Goal: Task Accomplishment & Management: Use online tool/utility

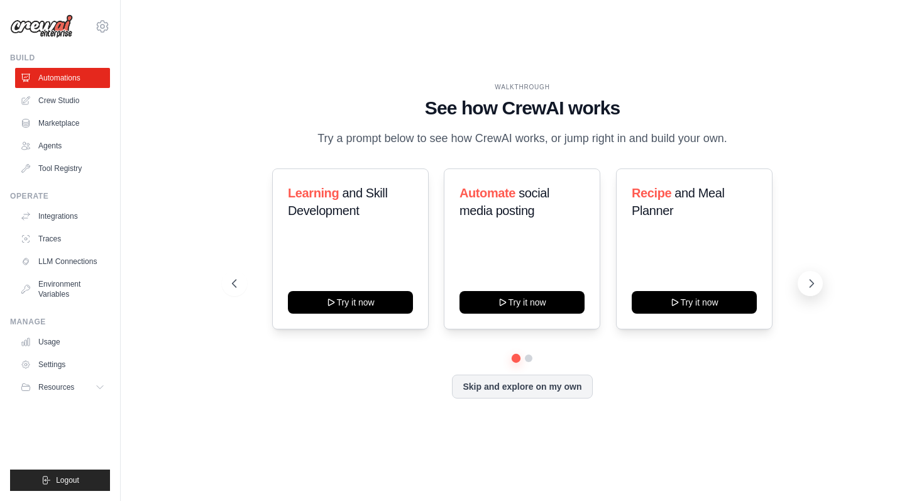
click at [817, 282] on button at bounding box center [810, 283] width 25 height 25
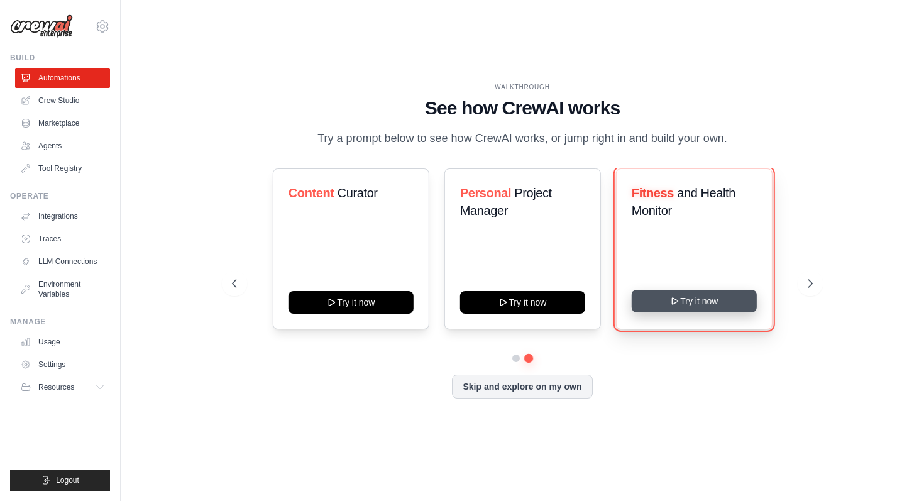
click at [704, 305] on button "Try it now" at bounding box center [694, 301] width 125 height 23
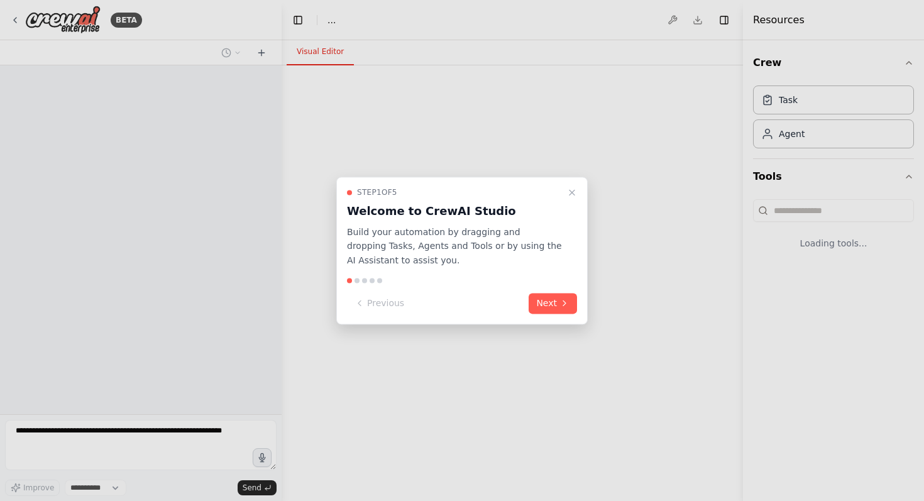
select select "****"
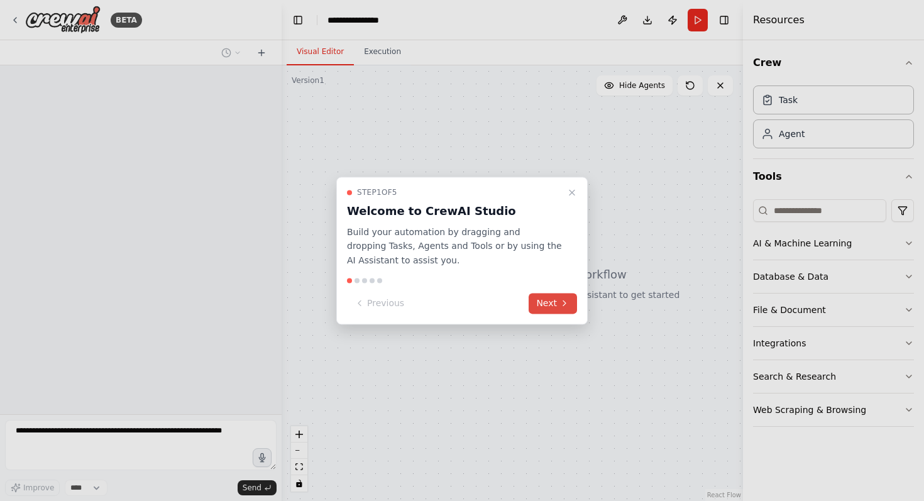
click at [551, 304] on button "Next" at bounding box center [553, 303] width 48 height 21
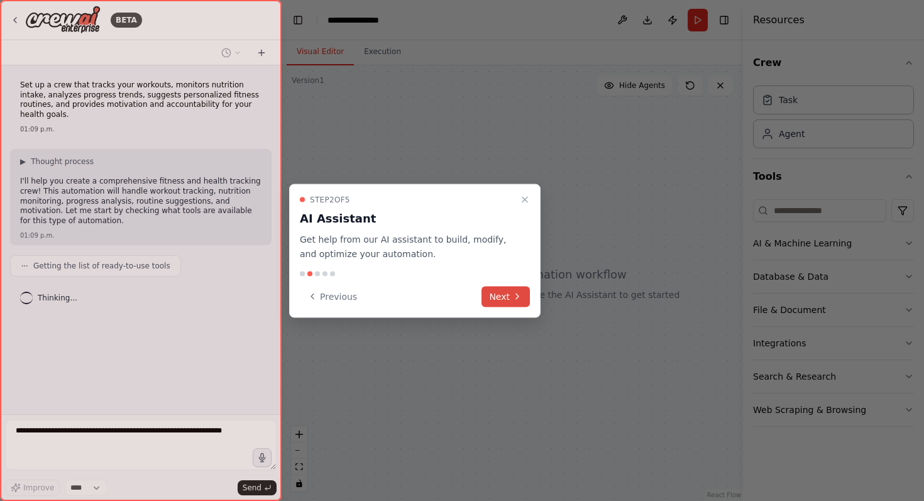
click at [510, 298] on button "Next" at bounding box center [506, 296] width 48 height 21
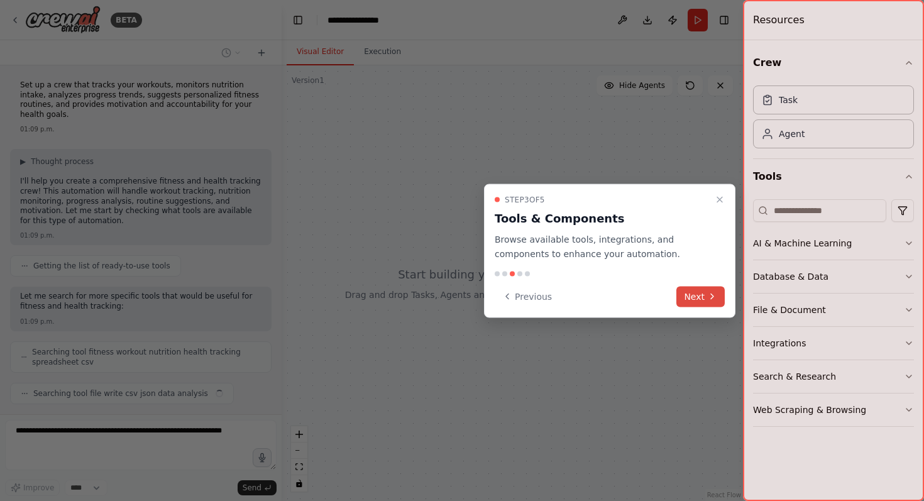
scroll to position [22, 0]
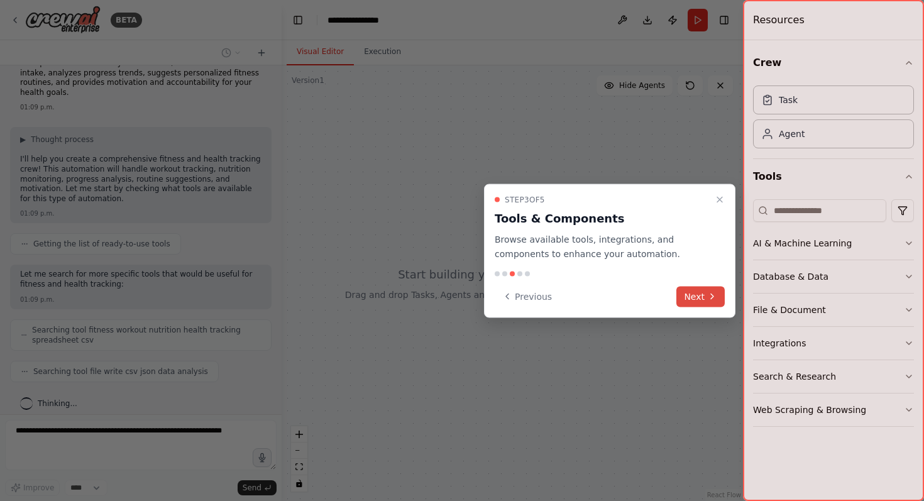
click at [693, 295] on button "Next" at bounding box center [701, 296] width 48 height 21
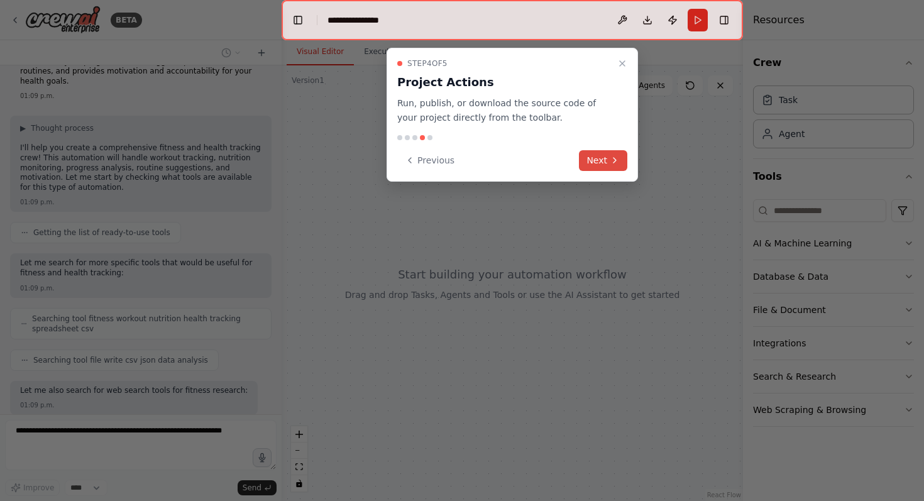
scroll to position [97, 0]
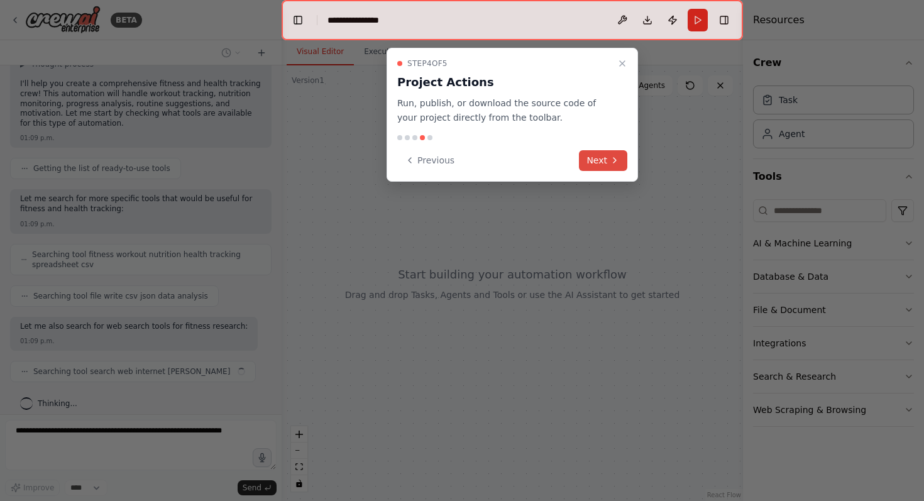
click at [610, 162] on icon at bounding box center [615, 160] width 10 height 10
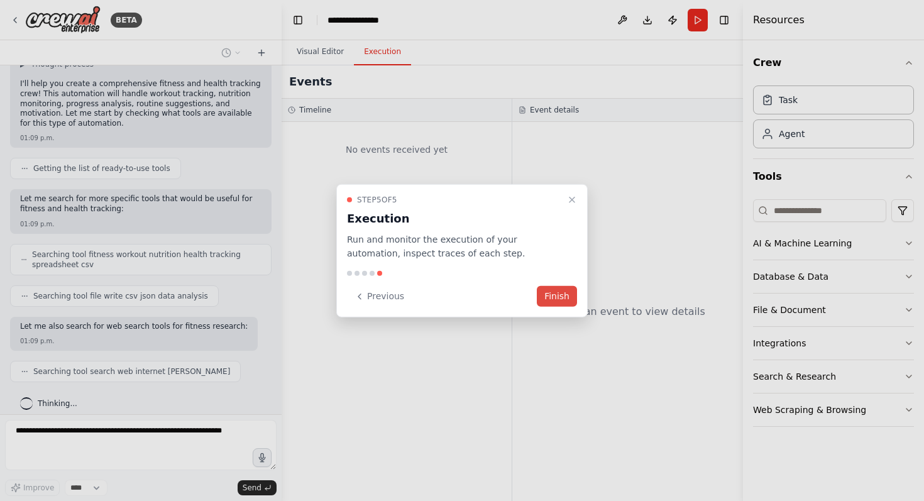
click at [558, 299] on button "Finish" at bounding box center [557, 296] width 40 height 21
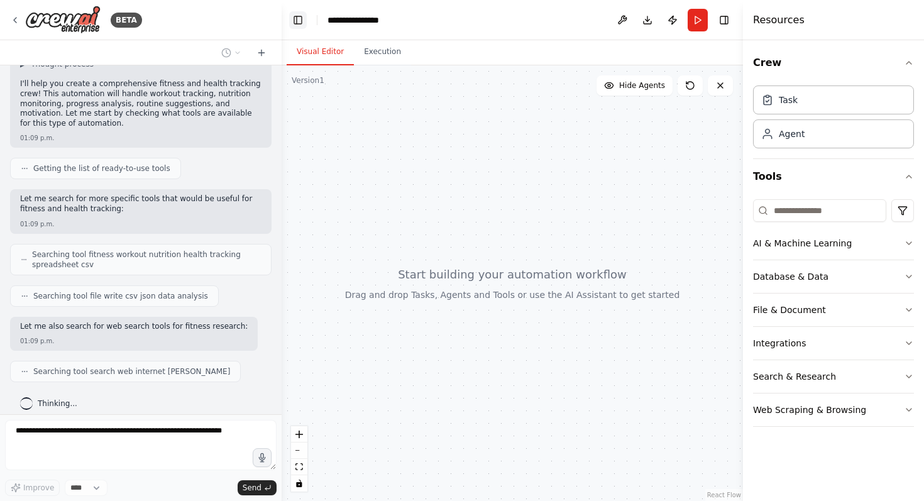
click at [299, 21] on button "Toggle Left Sidebar" at bounding box center [298, 20] width 18 height 18
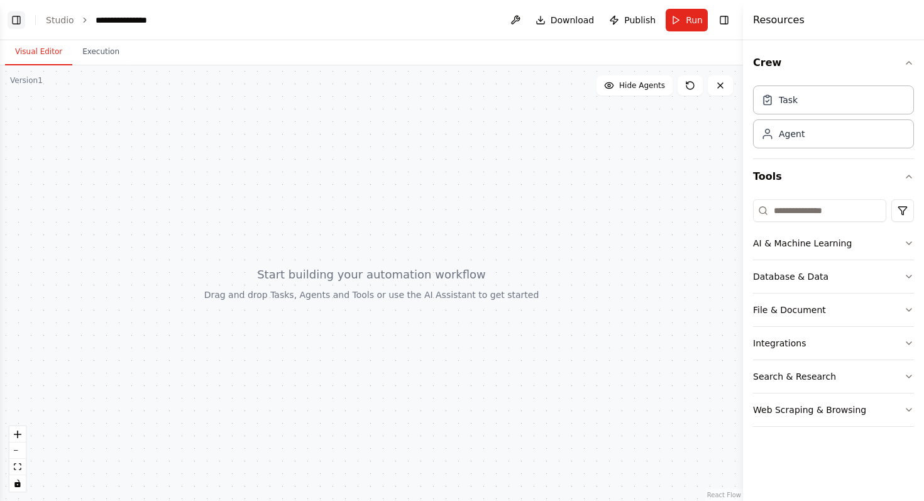
scroll to position [193, 0]
click at [17, 17] on button "Toggle Left Sidebar" at bounding box center [17, 20] width 18 height 18
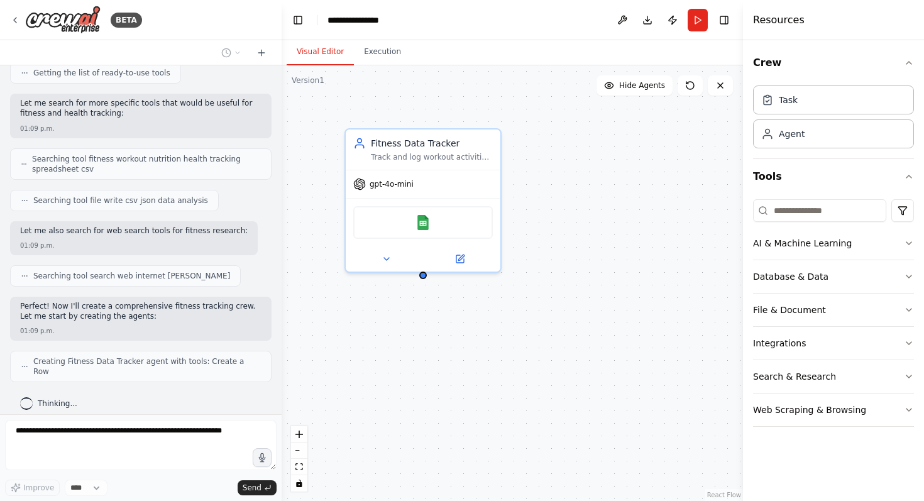
scroll to position [183, 0]
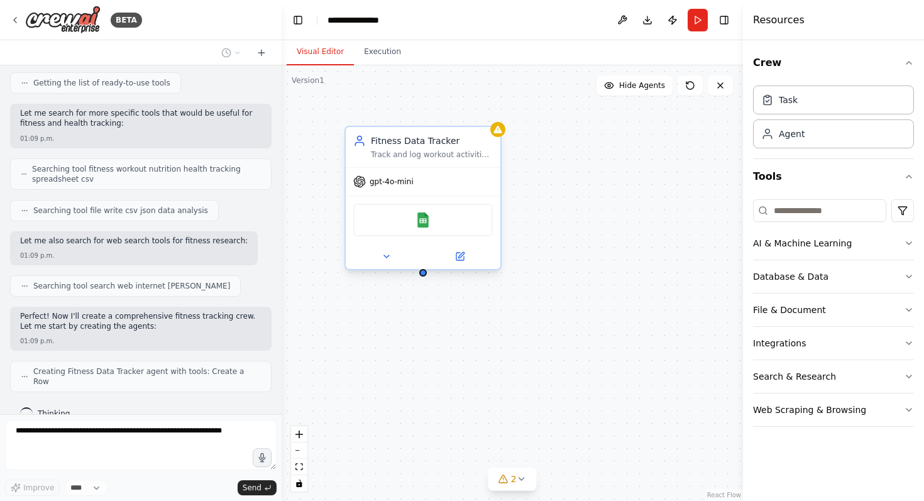
click at [446, 184] on div "gpt-4o-mini" at bounding box center [423, 182] width 155 height 28
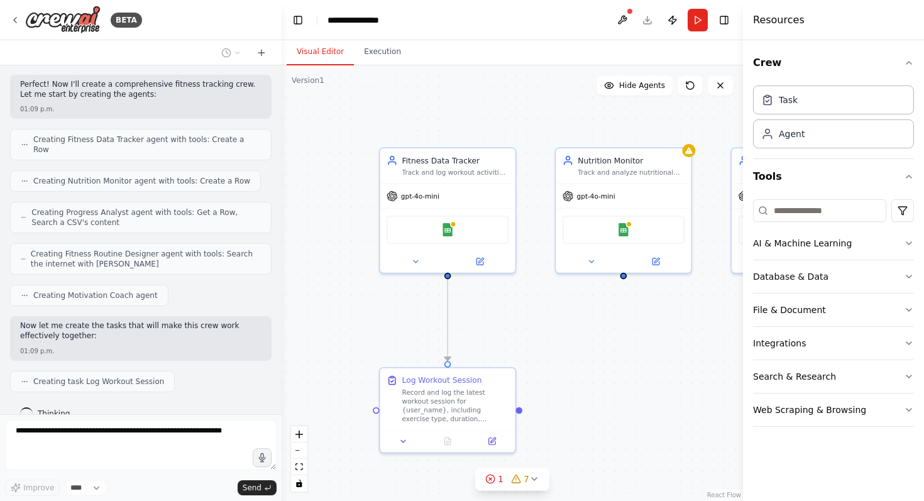
scroll to position [446, 0]
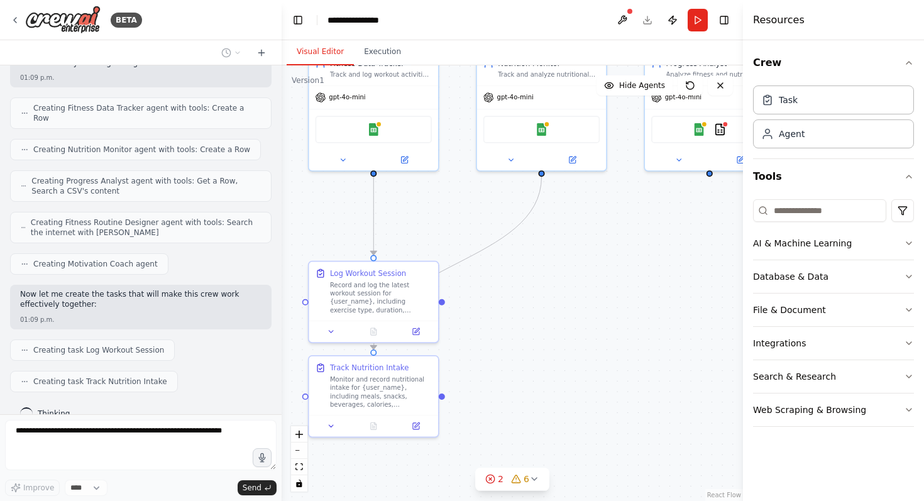
drag, startPoint x: 572, startPoint y: 409, endPoint x: 493, endPoint y: 303, distance: 132.2
click at [492, 304] on div ".deletable-edge-delete-btn { width: 20px; height: 20px; border: 0px solid #ffff…" at bounding box center [512, 283] width 461 height 436
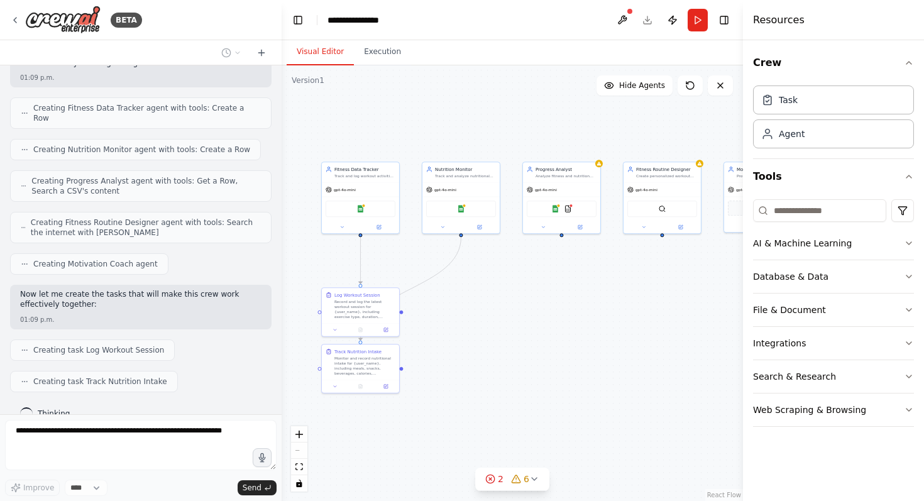
scroll to position [478, 0]
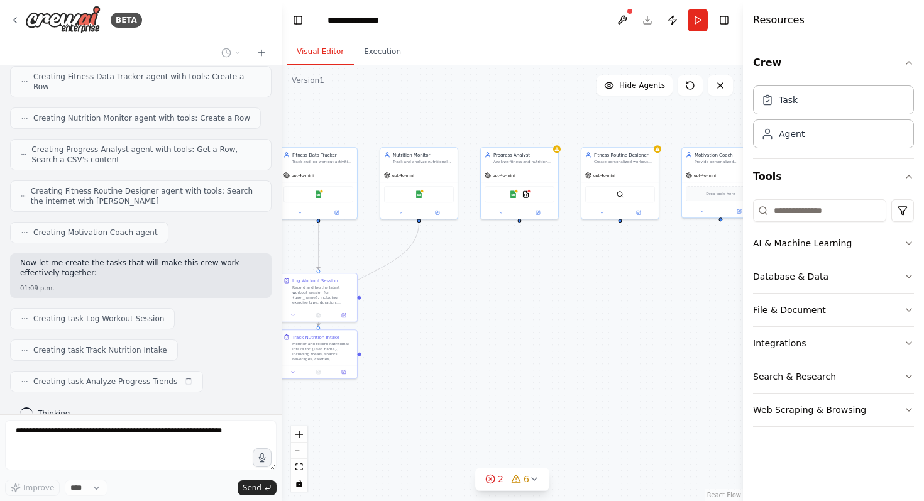
drag, startPoint x: 572, startPoint y: 329, endPoint x: 466, endPoint y: 313, distance: 106.8
click at [466, 313] on div ".deletable-edge-delete-btn { width: 20px; height: 20px; border: 0px solid #ffff…" at bounding box center [512, 283] width 461 height 436
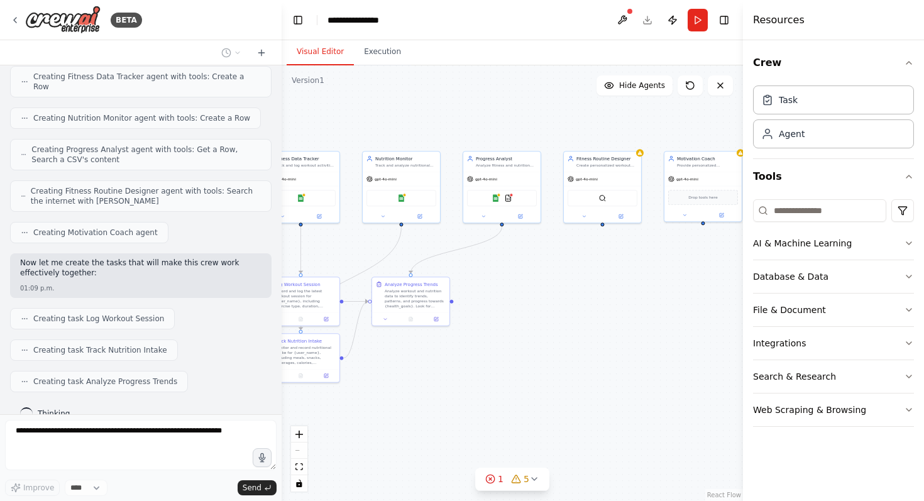
drag, startPoint x: 568, startPoint y: 327, endPoint x: 552, endPoint y: 331, distance: 16.8
click at [552, 331] on div ".deletable-edge-delete-btn { width: 20px; height: 20px; border: 0px solid #ffff…" at bounding box center [512, 283] width 461 height 436
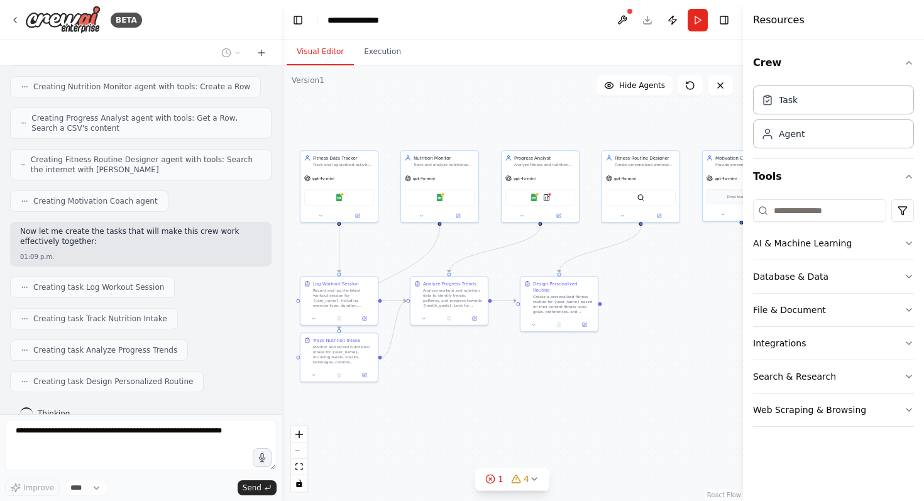
drag, startPoint x: 587, startPoint y: 322, endPoint x: 625, endPoint y: 321, distance: 38.4
click at [625, 321] on div ".deletable-edge-delete-btn { width: 20px; height: 20px; border: 0px solid #ffff…" at bounding box center [512, 283] width 461 height 436
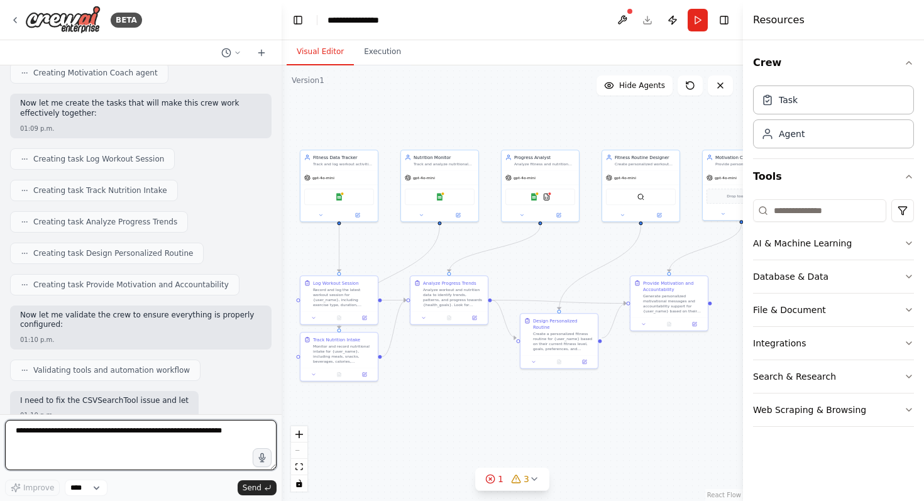
scroll to position [648, 0]
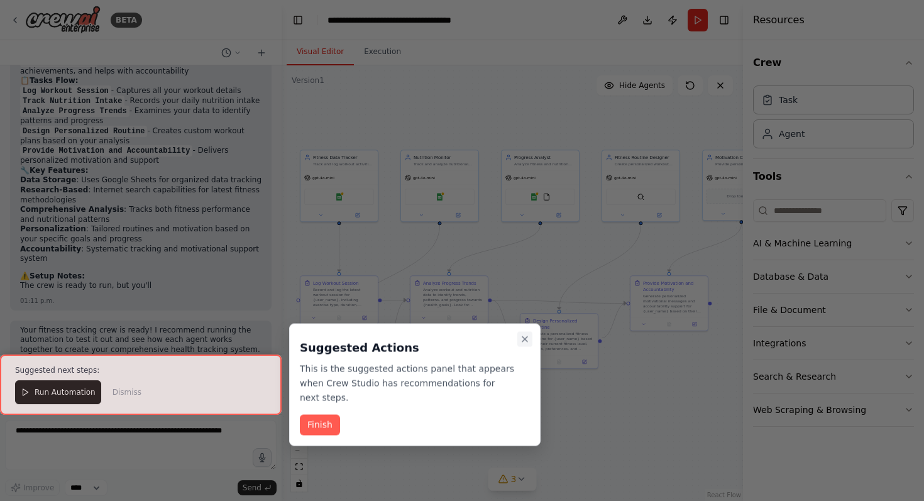
click at [526, 341] on icon "Close walkthrough" at bounding box center [525, 339] width 10 height 10
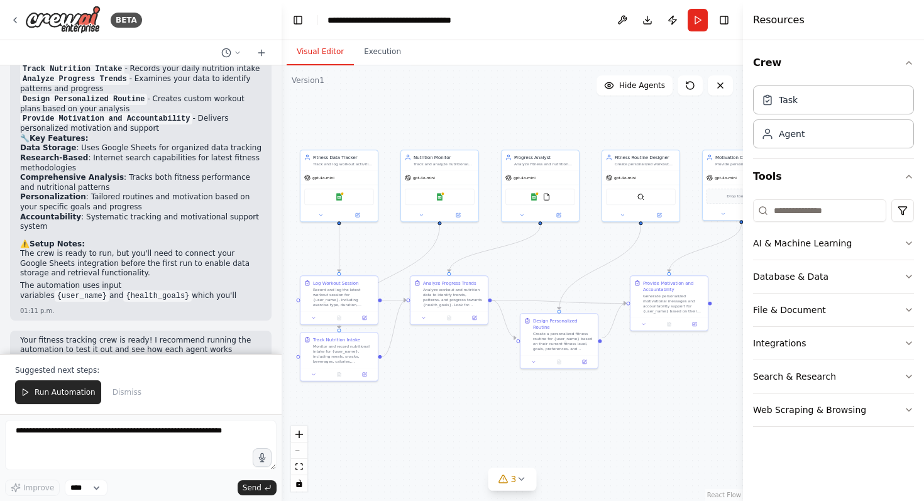
scroll to position [1613, 0]
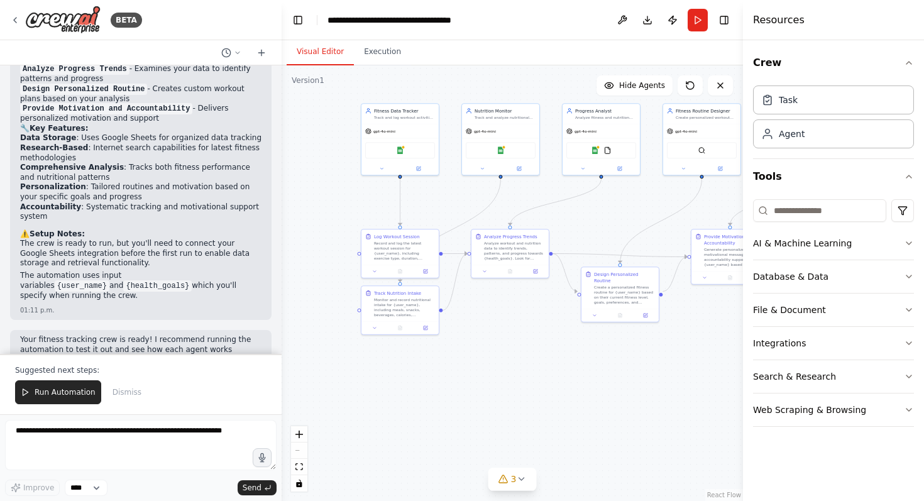
drag, startPoint x: 575, startPoint y: 257, endPoint x: 625, endPoint y: 213, distance: 66.4
click at [625, 213] on div ".deletable-edge-delete-btn { width: 20px; height: 20px; border: 0px solid #ffff…" at bounding box center [512, 283] width 461 height 436
